Goal: Information Seeking & Learning: Find specific fact

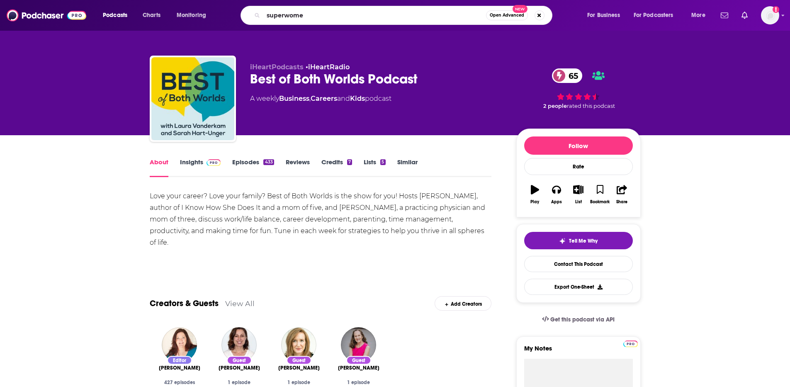
type input "superwomen"
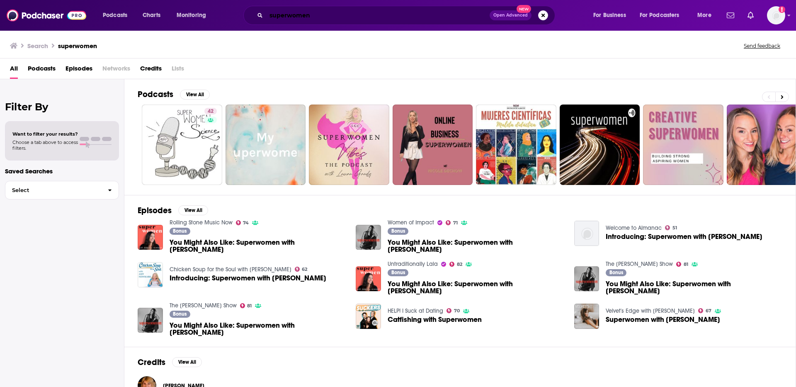
click at [369, 14] on input "superwomen" at bounding box center [377, 15] width 223 height 13
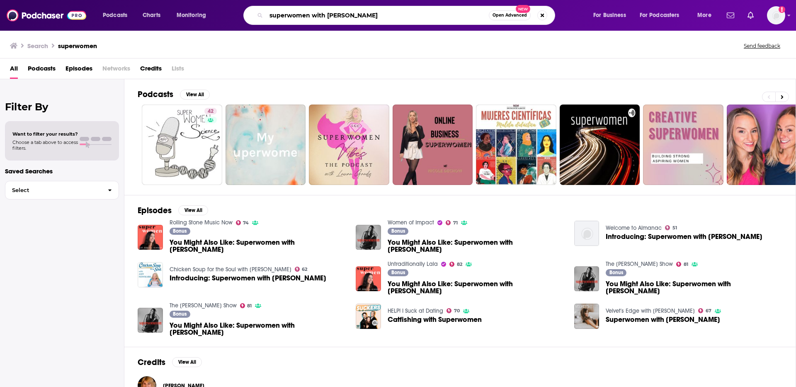
type input "superwomen with [PERSON_NAME]"
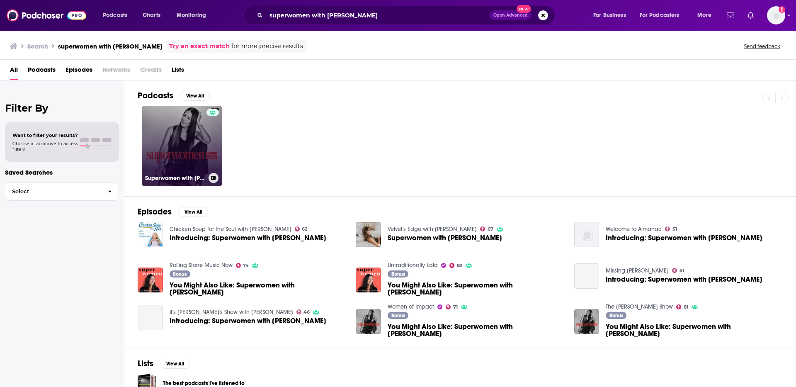
click at [165, 153] on link "Superwomen with [PERSON_NAME]" at bounding box center [182, 146] width 80 height 80
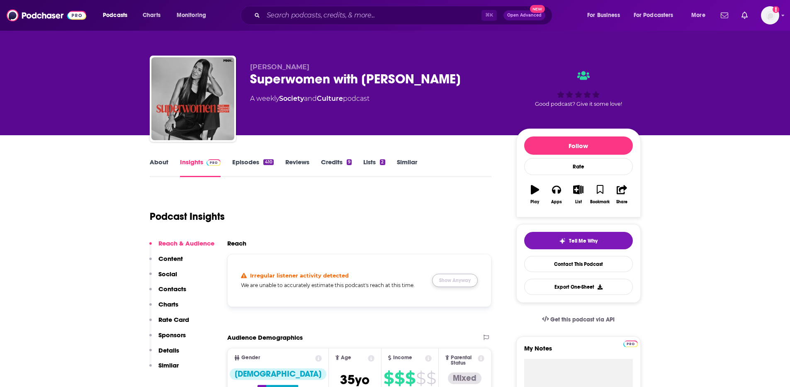
click at [448, 277] on button "Show Anyway" at bounding box center [455, 280] width 46 height 13
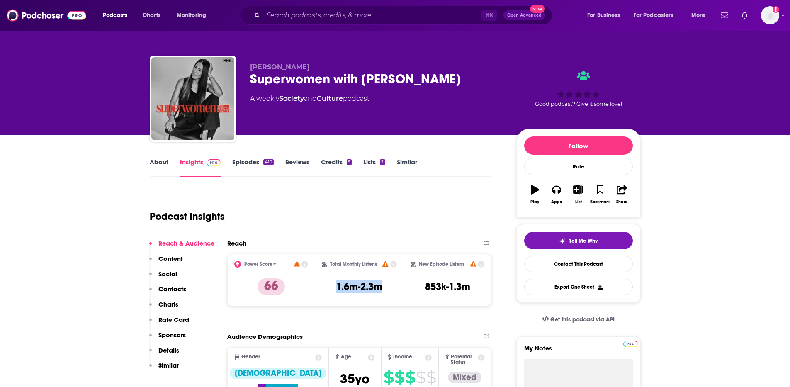
drag, startPoint x: 357, startPoint y: 285, endPoint x: 321, endPoint y: 290, distance: 36.4
click at [321, 290] on div "Total Monthly Listens 1.6m-2.3m" at bounding box center [359, 280] width 88 height 52
copy h3 "1.6m-2.3m"
